Goal: Information Seeking & Learning: Learn about a topic

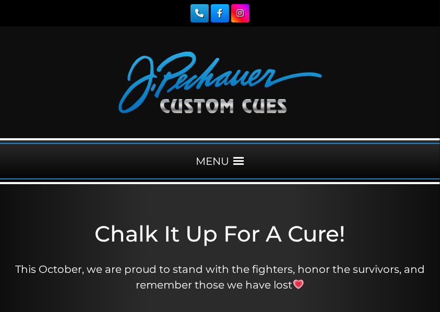
click at [205, 158] on div "MENU" at bounding box center [220, 161] width 440 height 37
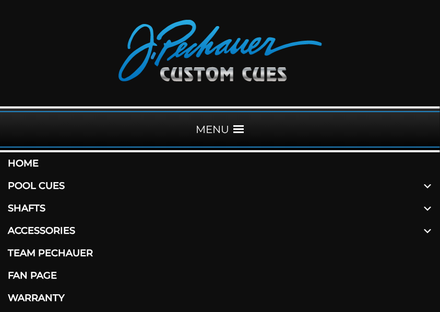
scroll to position [104, 0]
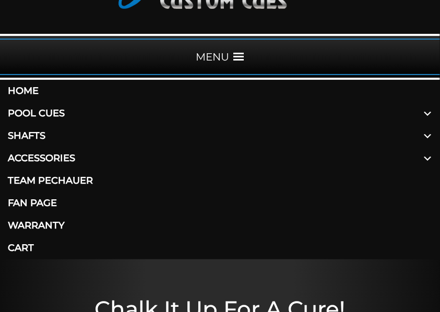
click at [26, 90] on link "Home" at bounding box center [220, 91] width 440 height 22
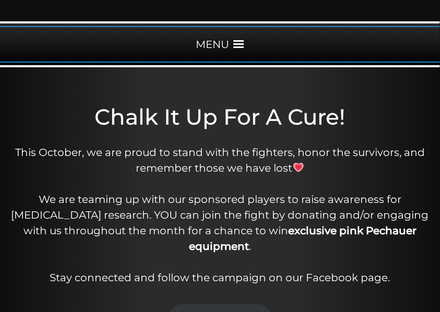
scroll to position [139, 0]
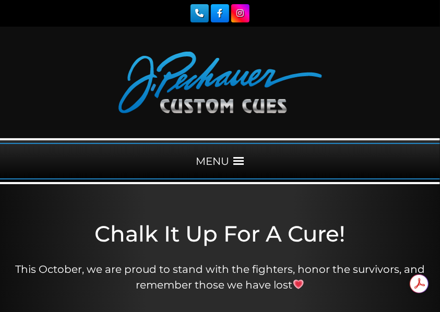
click at [208, 164] on div "MENU" at bounding box center [220, 161] width 440 height 37
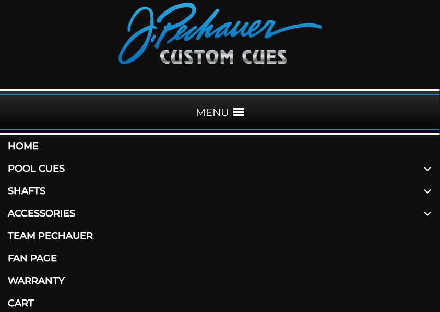
scroll to position [69, 0]
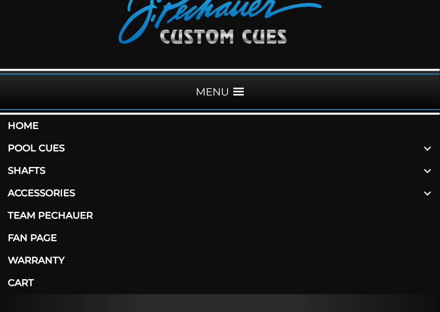
click at [19, 171] on link "Shafts" at bounding box center [220, 171] width 440 height 22
click at [297, 80] on div "MENU" at bounding box center [220, 92] width 440 height 37
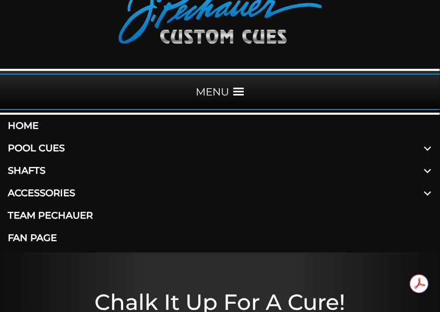
click at [296, 83] on div "MENU" at bounding box center [220, 92] width 440 height 37
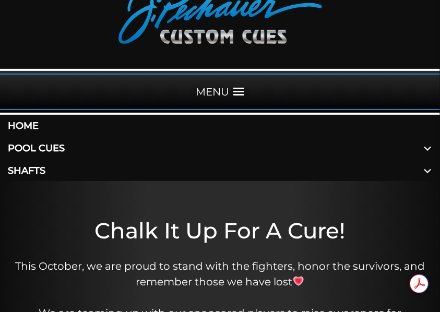
click at [295, 83] on div "MENU" at bounding box center [220, 92] width 440 height 37
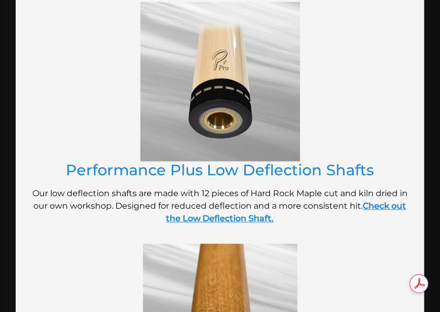
click at [218, 216] on strong "Check out the Low Deflection Shaft." at bounding box center [286, 212] width 240 height 22
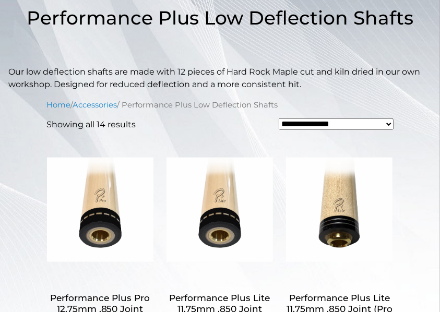
scroll to position [209, 0]
